Goal: Transaction & Acquisition: Purchase product/service

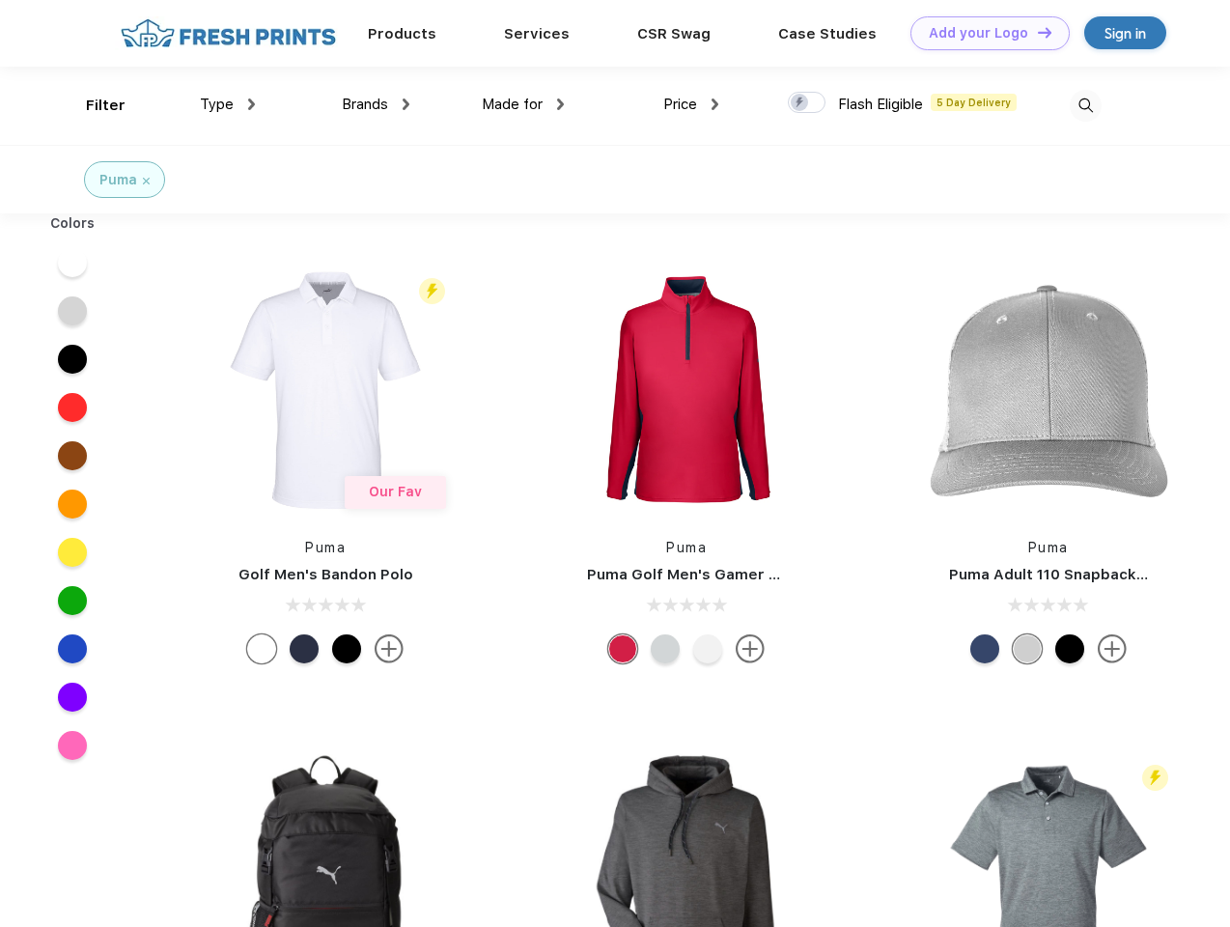
click at [983, 33] on link "Add your Logo Design Tool" at bounding box center [990, 33] width 159 height 34
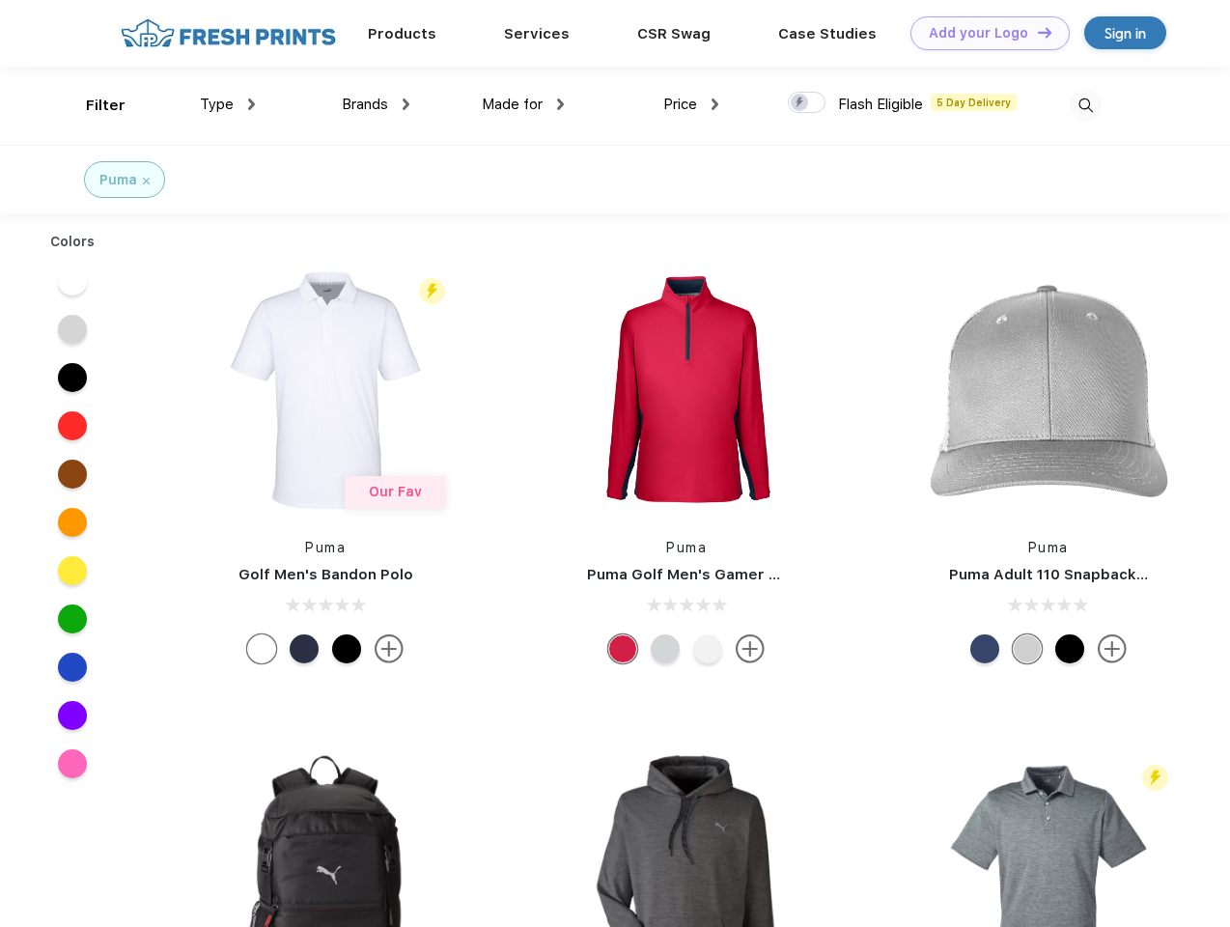
click at [0, 0] on div "Design Tool" at bounding box center [0, 0] width 0 height 0
click at [1036, 32] on link "Add your Logo Design Tool" at bounding box center [990, 33] width 159 height 34
click at [93, 105] on div "Filter" at bounding box center [106, 106] width 40 height 22
click at [228, 104] on span "Type" at bounding box center [217, 104] width 34 height 17
click at [376, 104] on span "Brands" at bounding box center [365, 104] width 46 height 17
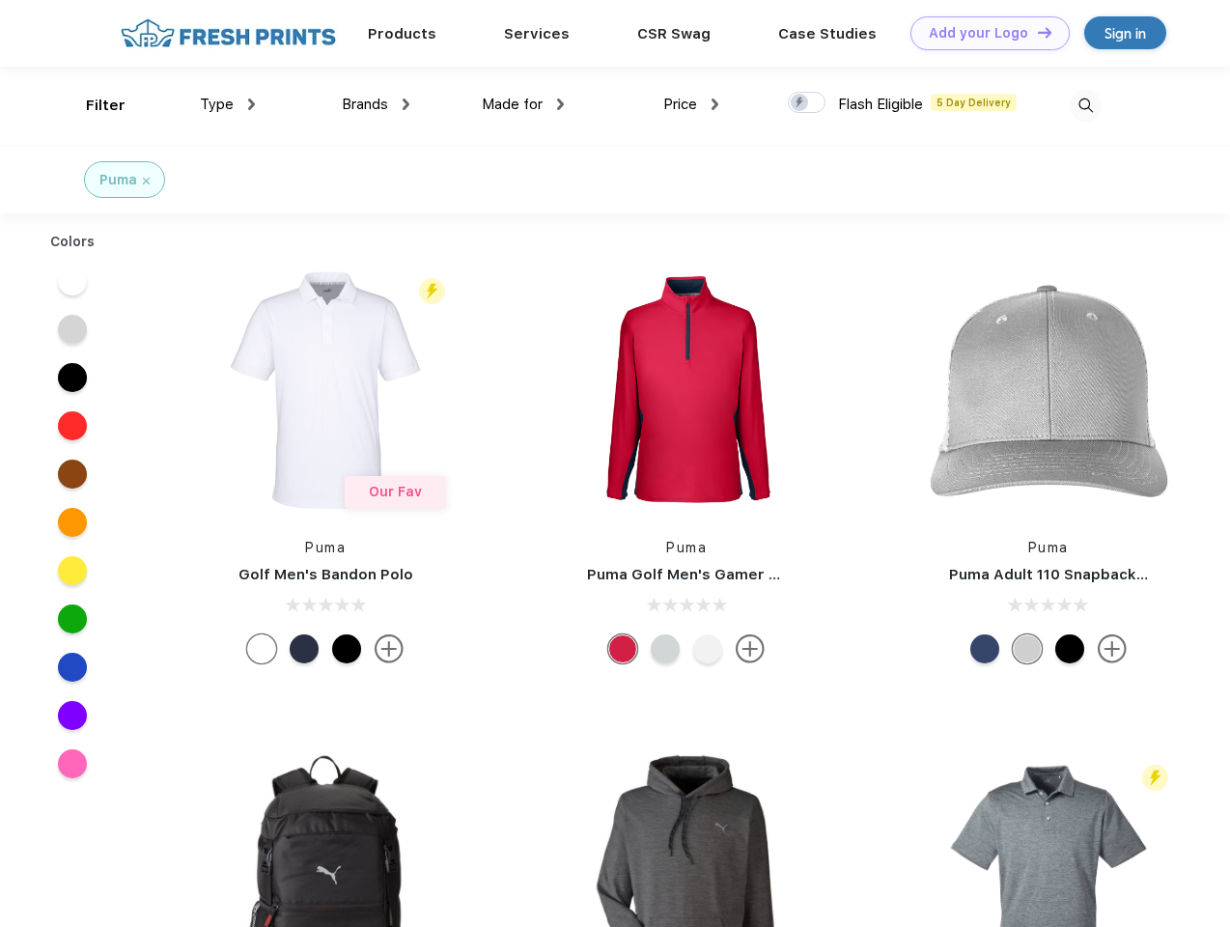
click at [523, 104] on span "Made for" at bounding box center [512, 104] width 61 height 17
click at [691, 104] on span "Price" at bounding box center [680, 104] width 34 height 17
click at [807, 103] on div at bounding box center [807, 102] width 38 height 21
click at [801, 103] on input "checkbox" at bounding box center [794, 97] width 13 height 13
click at [1085, 105] on img at bounding box center [1086, 106] width 32 height 32
